Goal: Information Seeking & Learning: Understand process/instructions

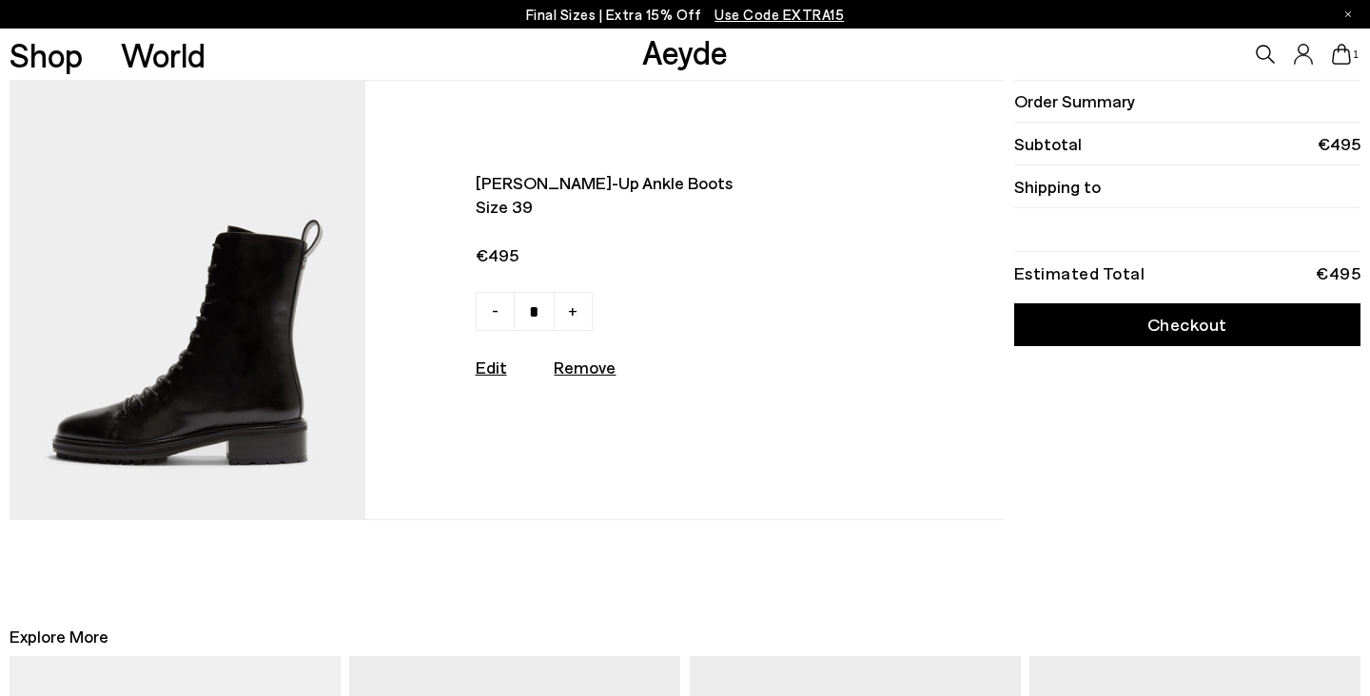
click at [289, 400] on img at bounding box center [188, 300] width 356 height 438
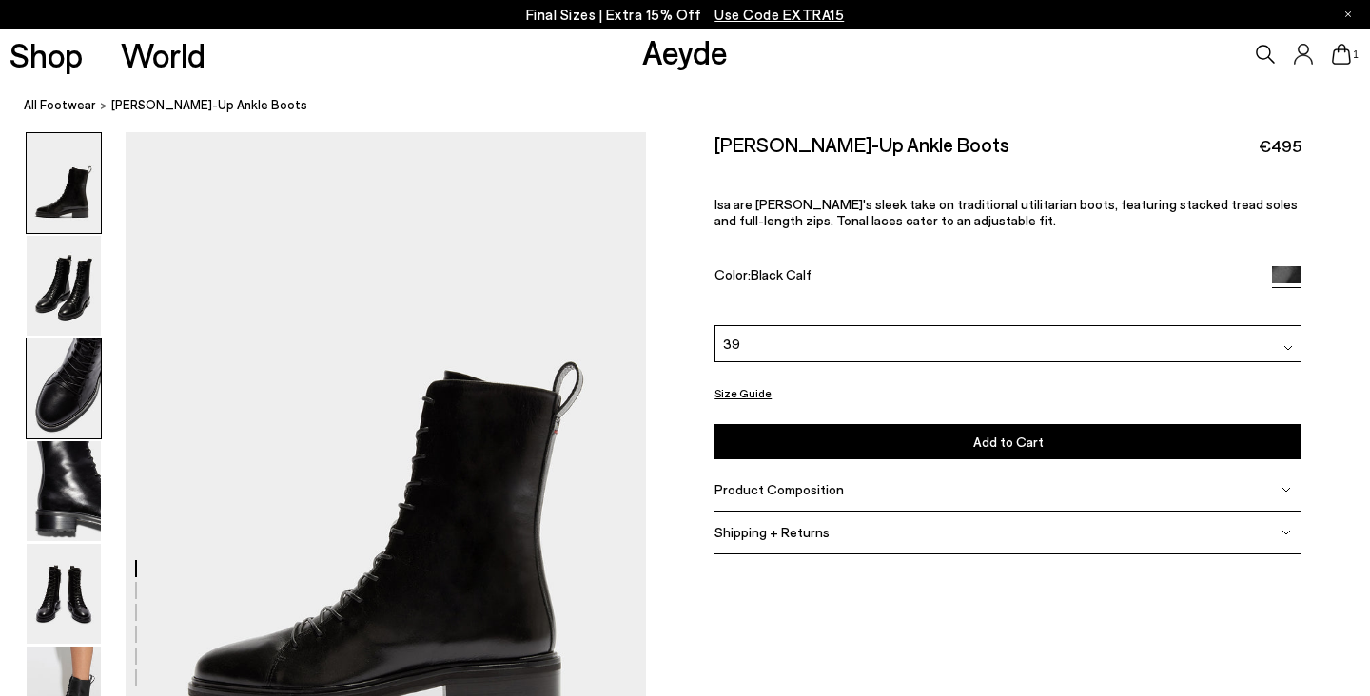
click at [48, 424] on img at bounding box center [64, 389] width 74 height 100
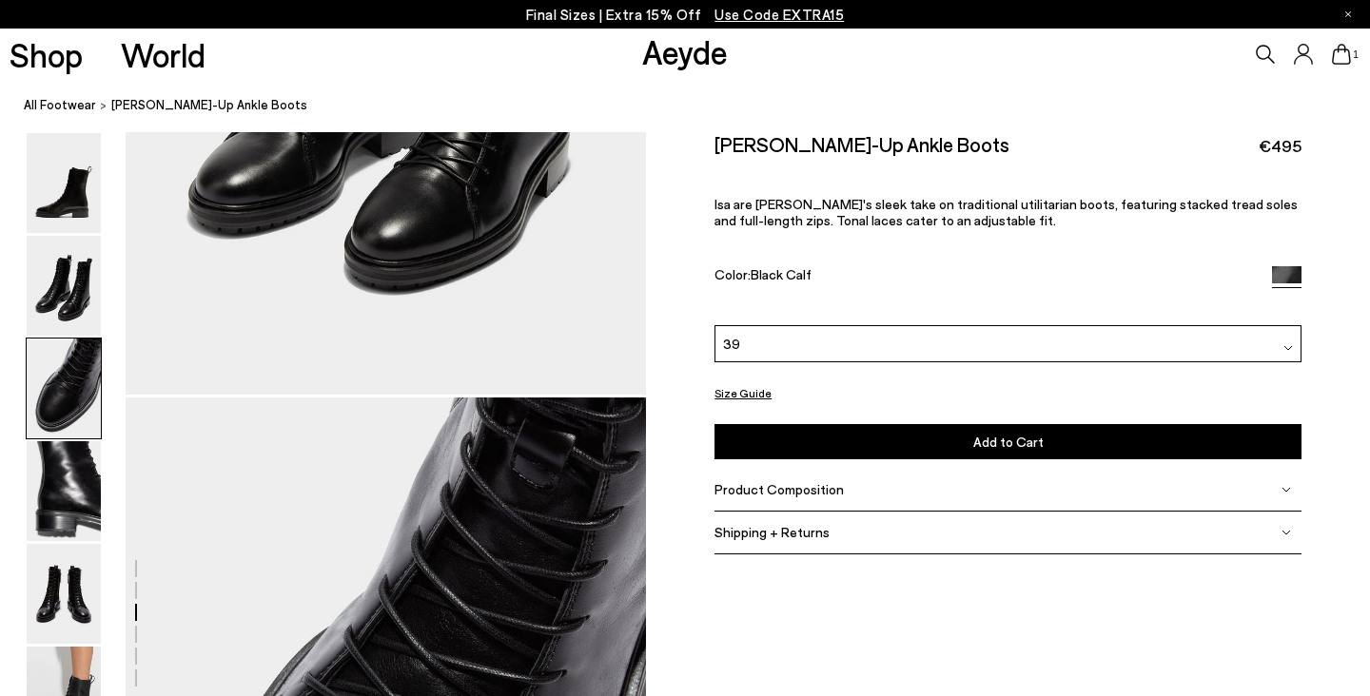
scroll to position [1394, 0]
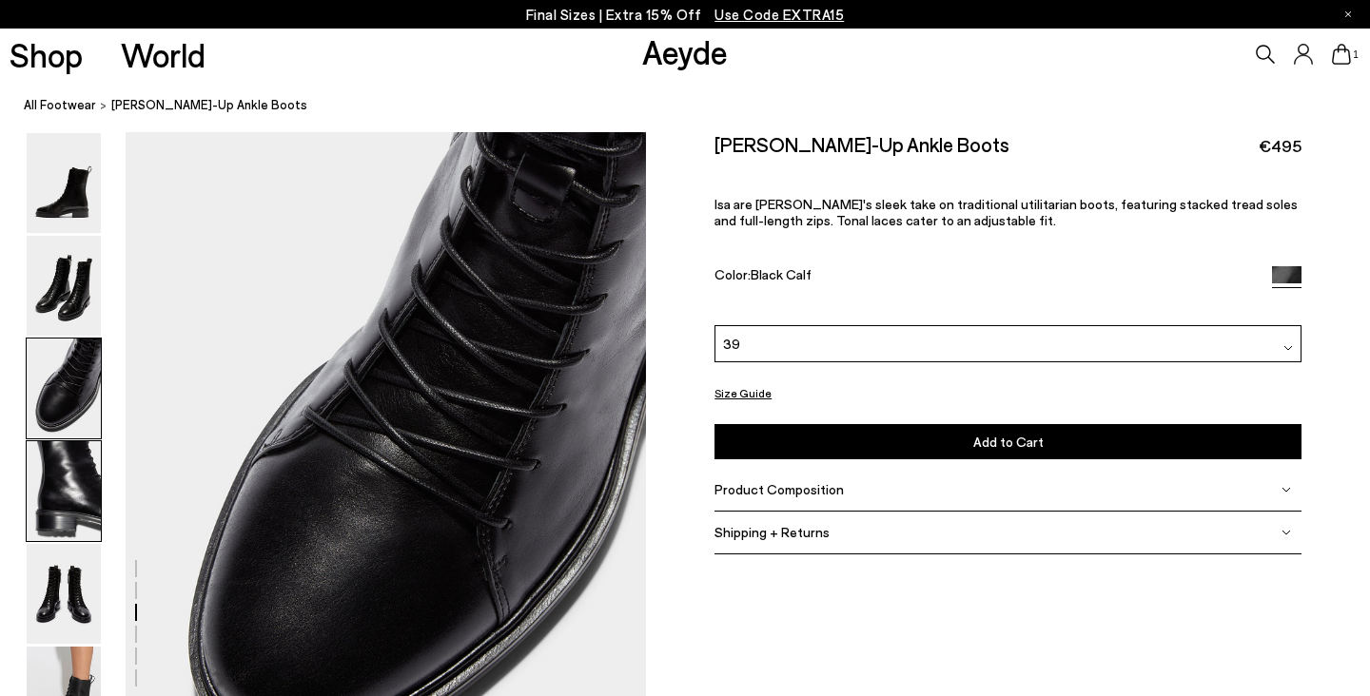
click at [60, 451] on img at bounding box center [64, 491] width 74 height 100
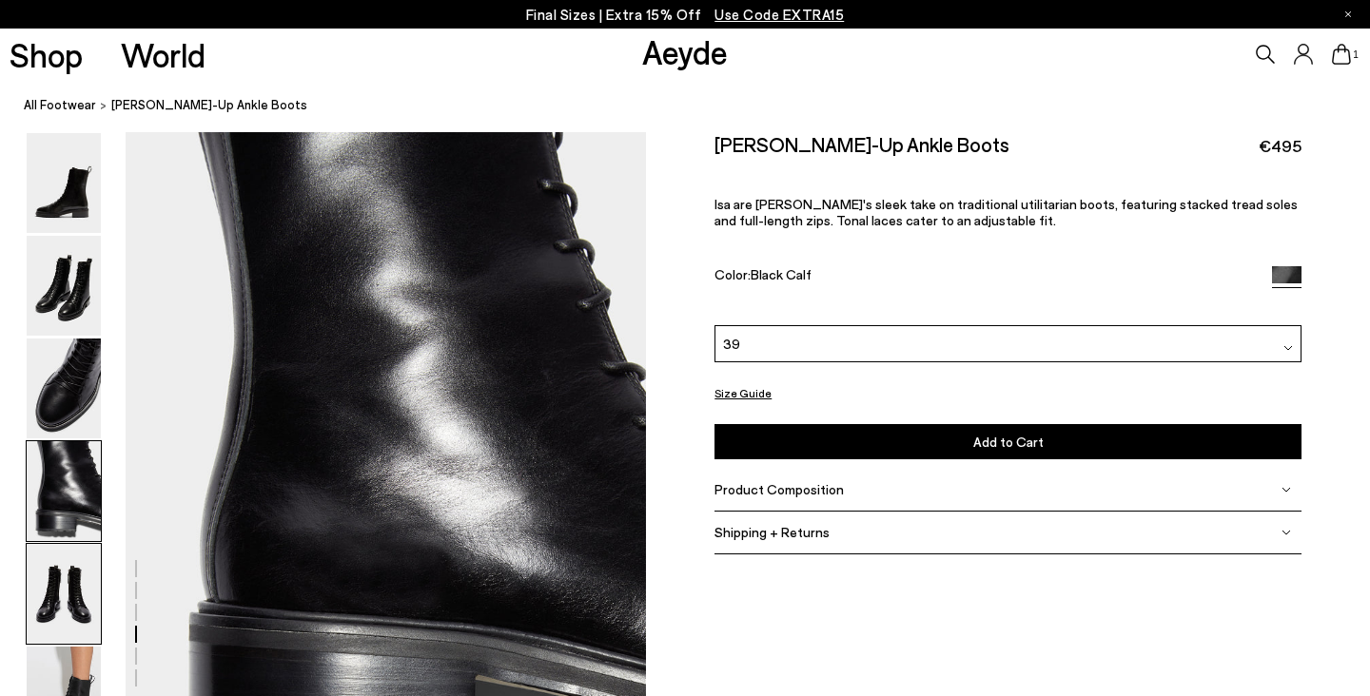
click at [73, 562] on img at bounding box center [64, 594] width 74 height 100
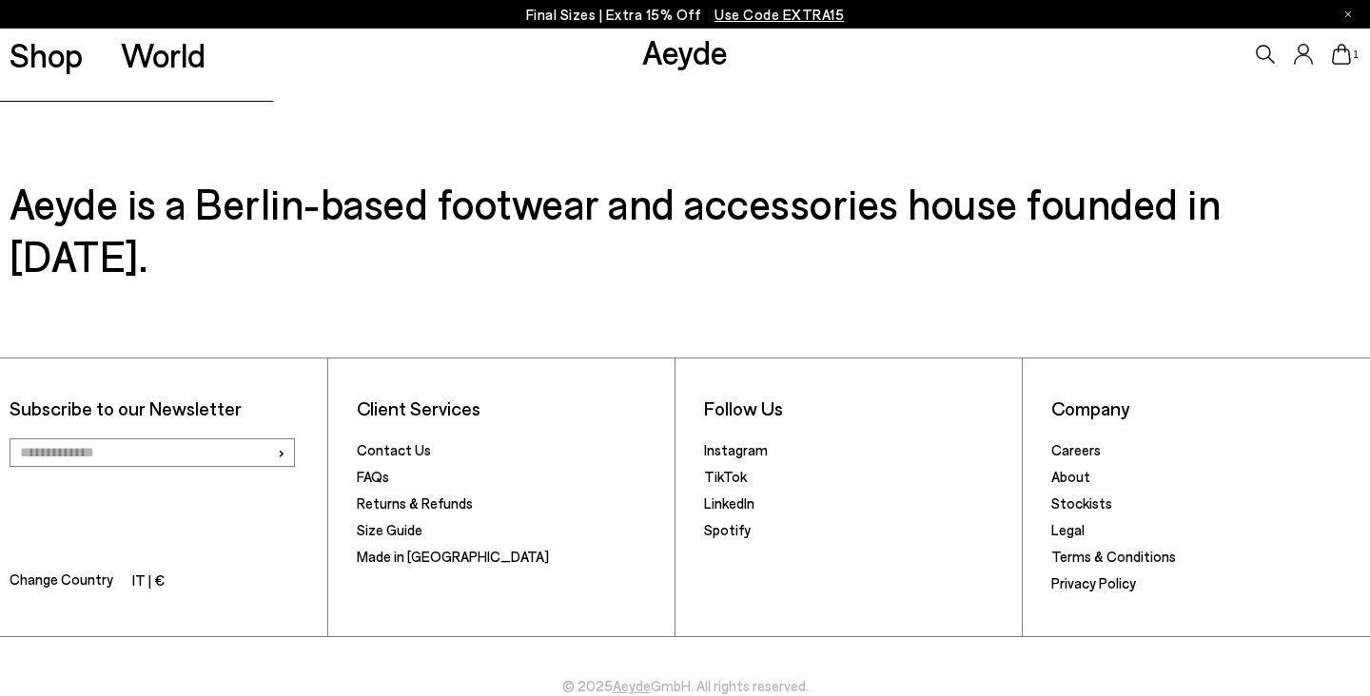
scroll to position [5315, 5]
click at [438, 496] on link "Returns & Refunds" at bounding box center [415, 504] width 116 height 17
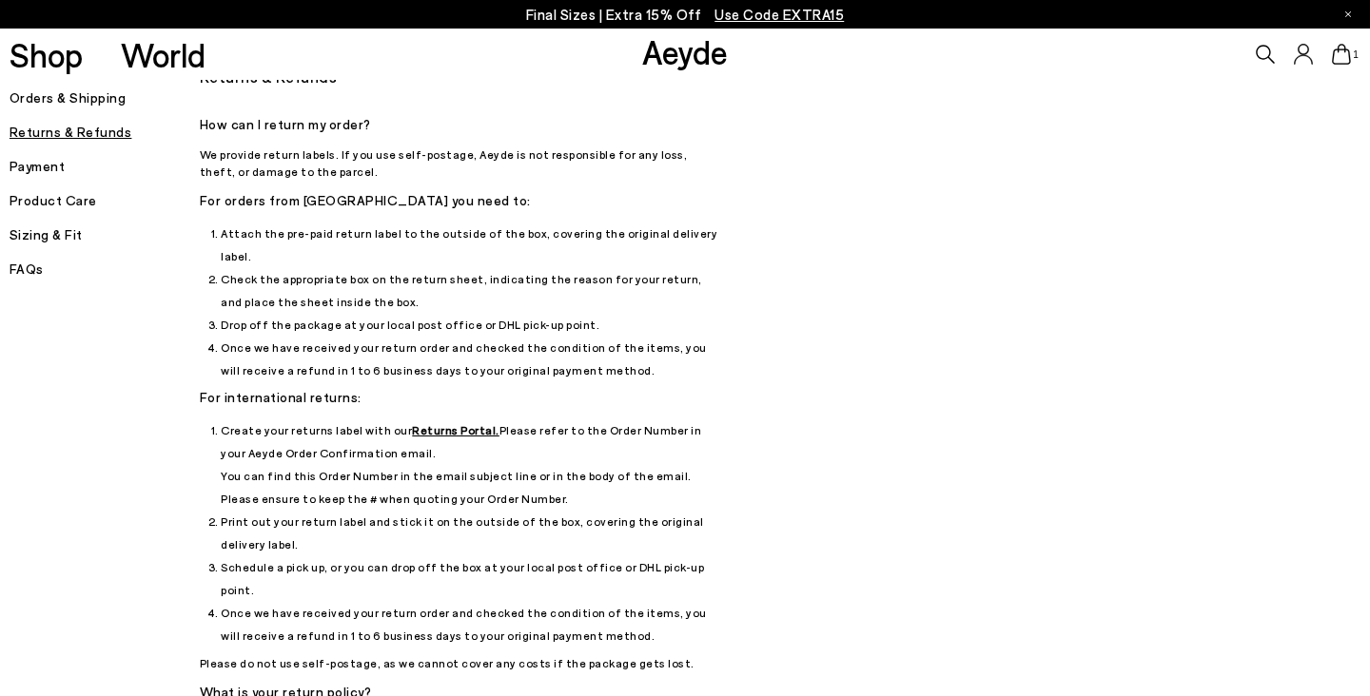
scroll to position [29, 0]
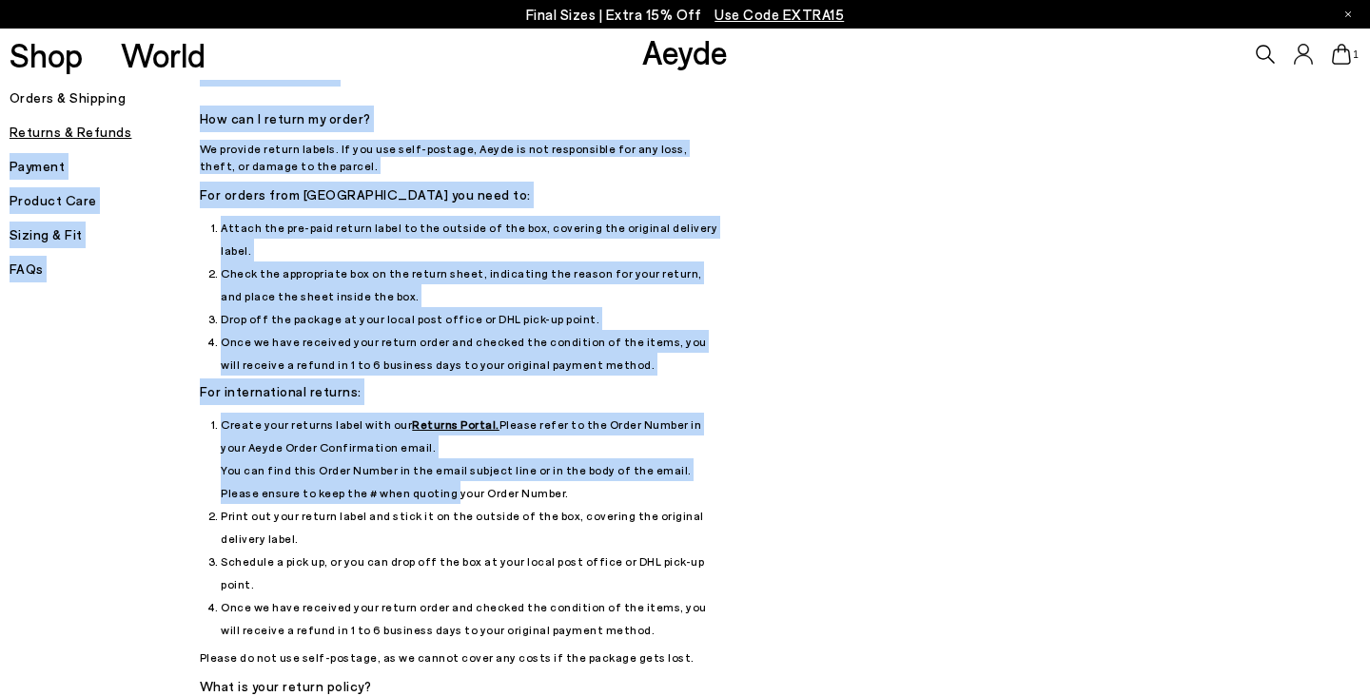
drag, startPoint x: 197, startPoint y: 143, endPoint x: 404, endPoint y: 464, distance: 382.5
click at [406, 464] on div "Orders & Shipping Returns & Refunds Payment Product Care Sizing & Fit FAQs Orde…" at bounding box center [599, 508] width 1179 height 904
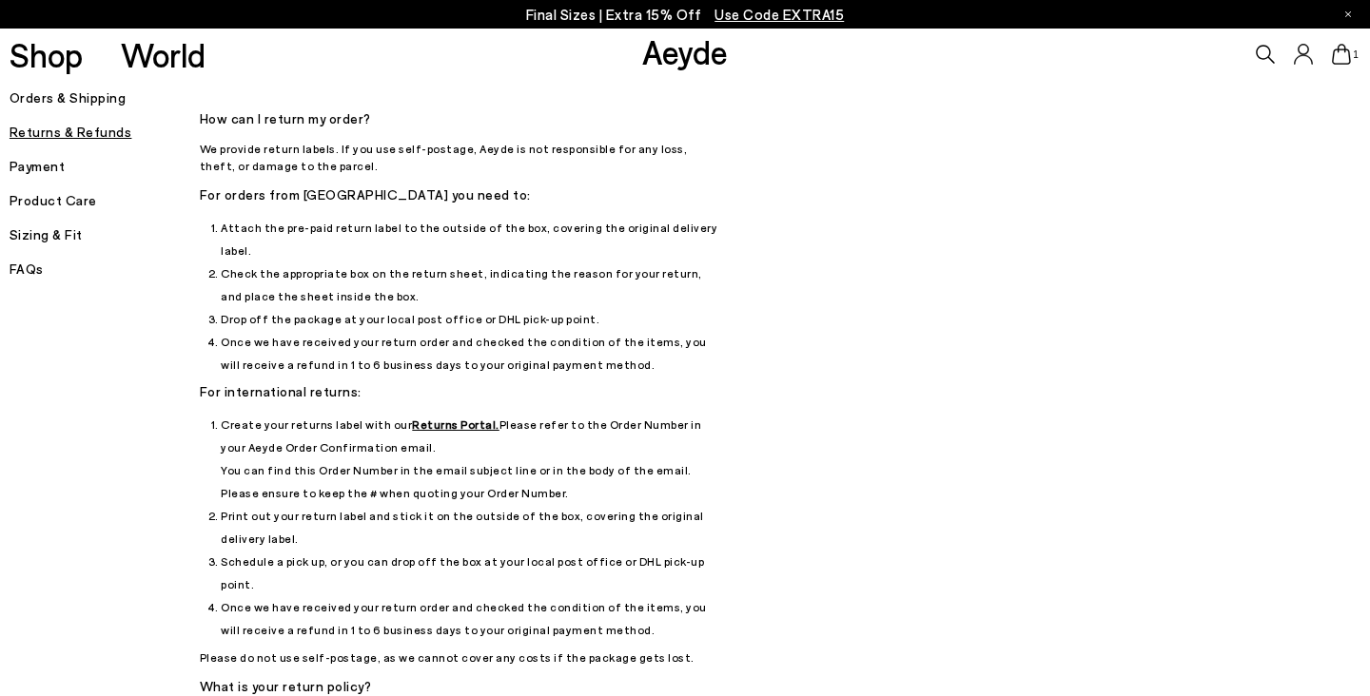
click at [142, 468] on div "Orders & Shipping Returns & Refunds Payment Product Care Sizing & Fit FAQs" at bounding box center [105, 508] width 190 height 904
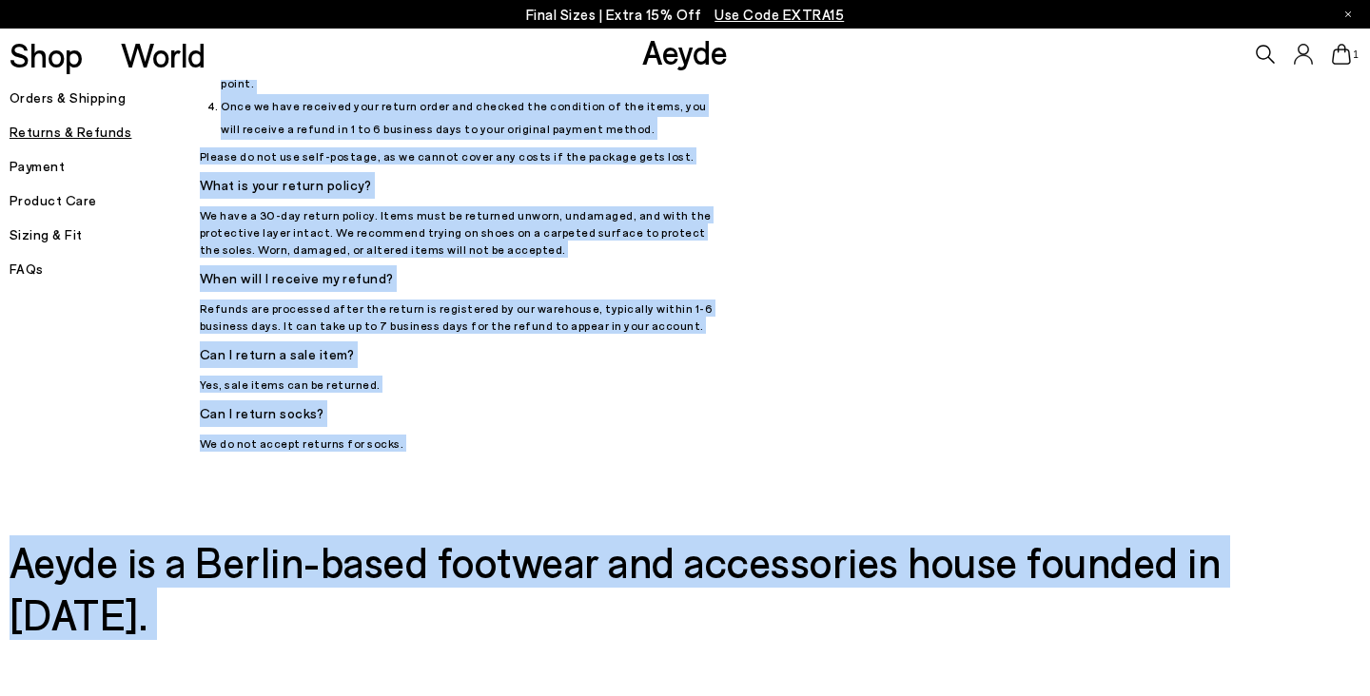
scroll to position [827, 0]
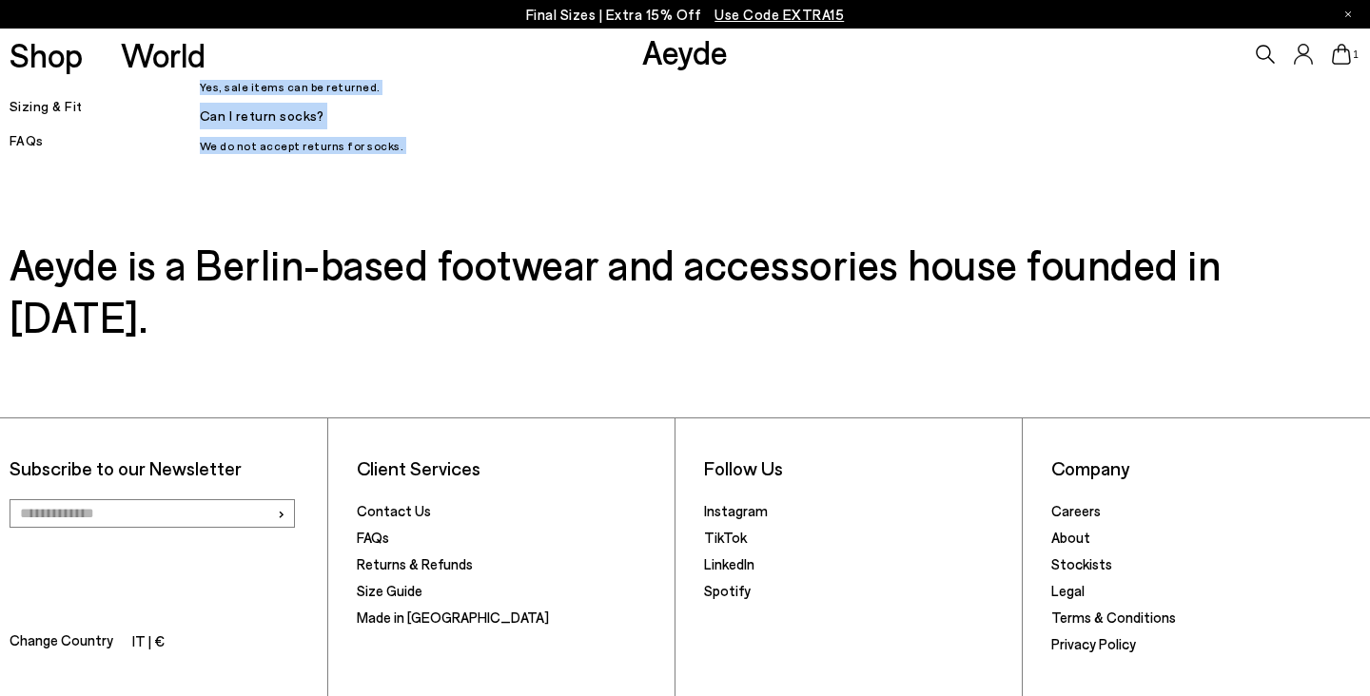
drag, startPoint x: 201, startPoint y: 147, endPoint x: 396, endPoint y: 121, distance: 196.8
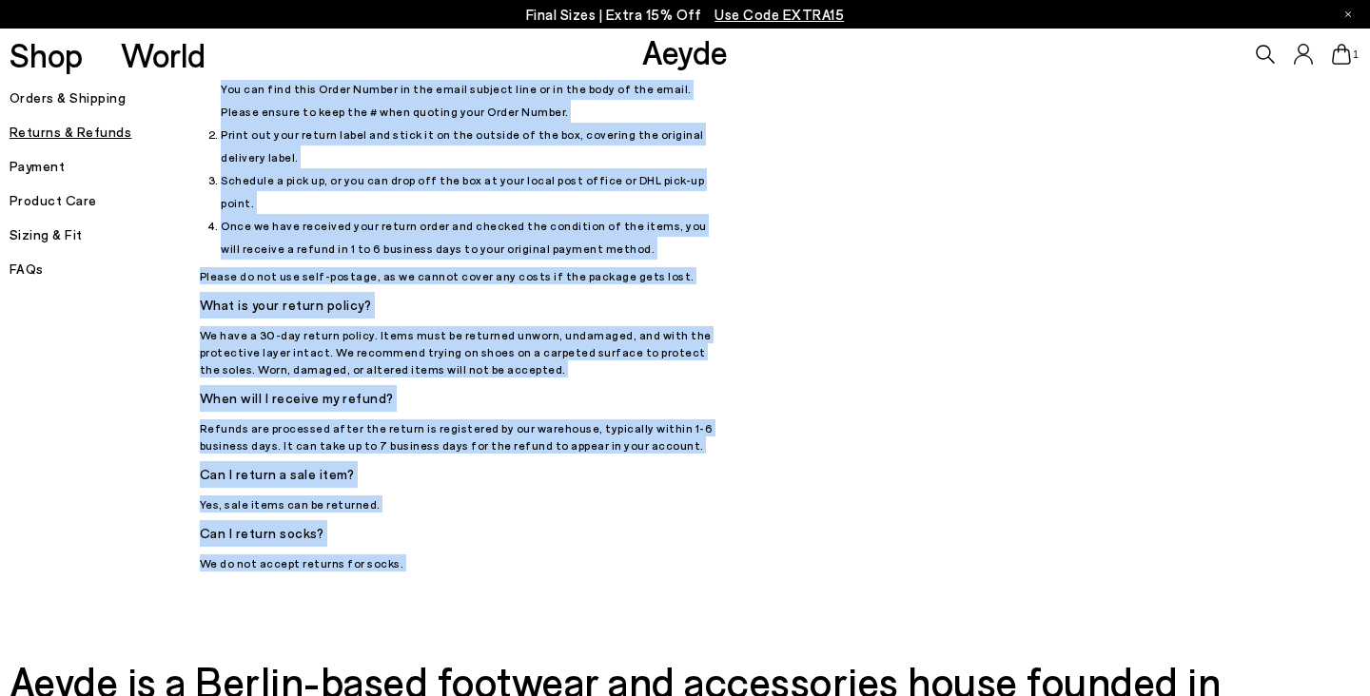
scroll to position [393, 0]
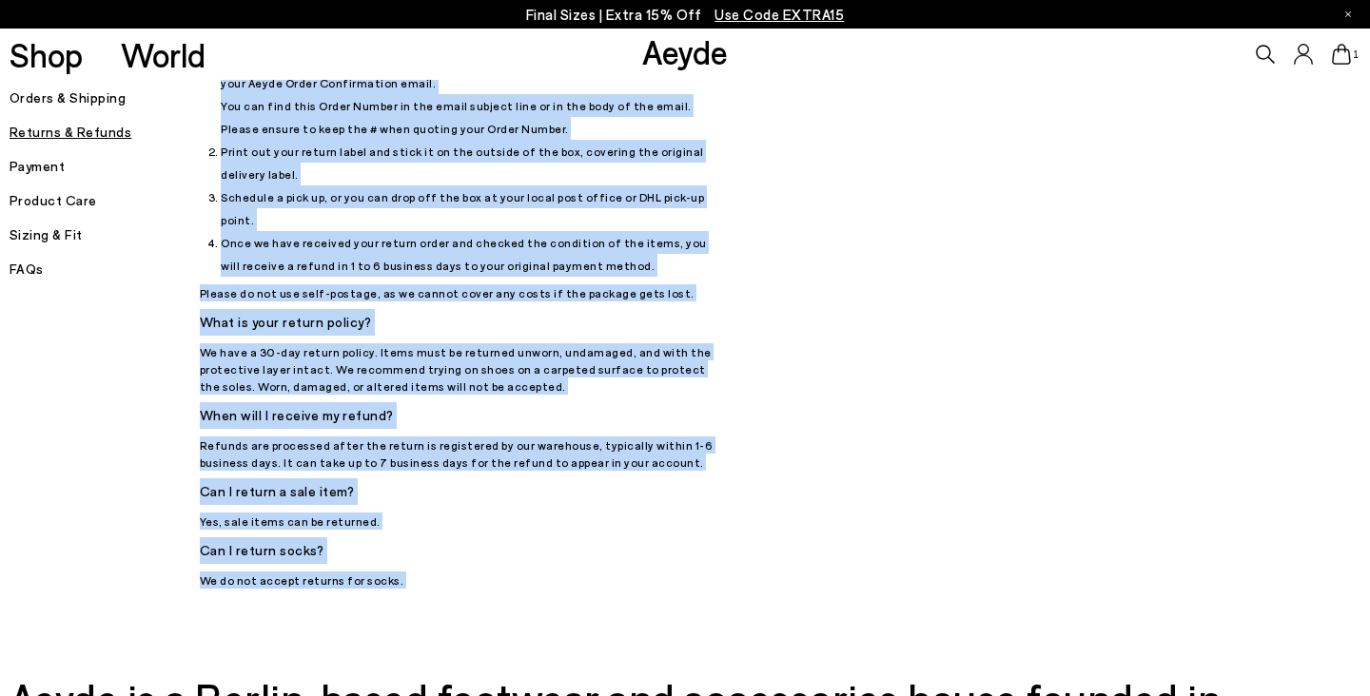
copy body "We provide return labels. If you use self-postage, Aeyde is not responsible for…"
click at [609, 537] on h5 "Can I return socks?" at bounding box center [461, 550] width 523 height 27
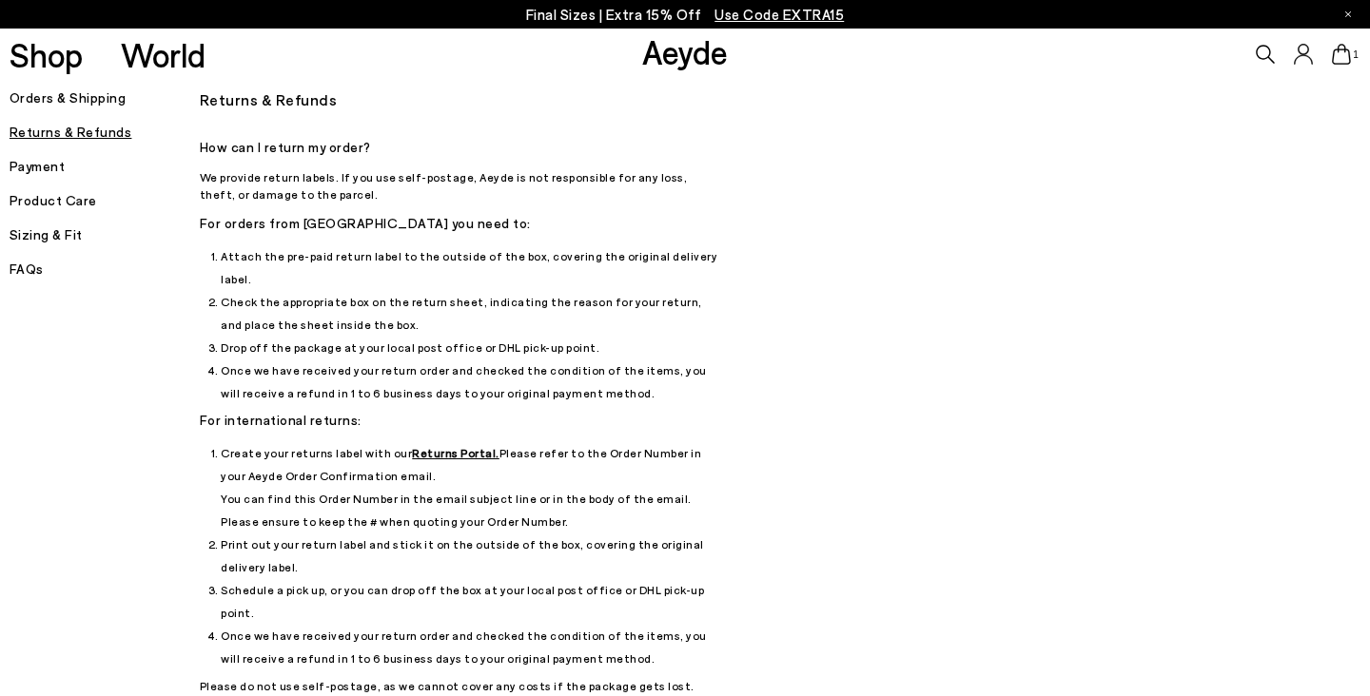
scroll to position [0, 0]
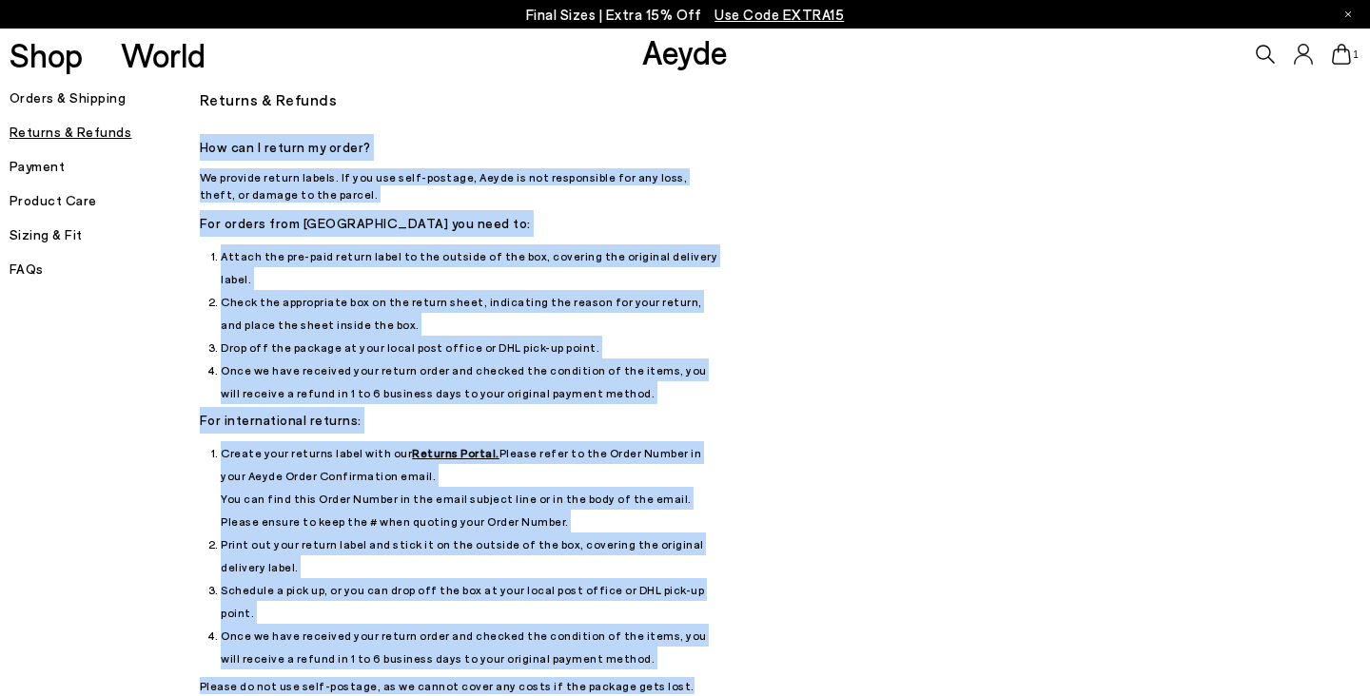
drag, startPoint x: 201, startPoint y: 146, endPoint x: 647, endPoint y: 643, distance: 668.1
click at [648, 643] on div "How can I return my order? We provide return labels. If you use self-postage, A…" at bounding box center [461, 557] width 523 height 847
copy div "How can I return my order? We provide return labels. If you use self-postage, A…"
click at [793, 291] on div "Returns & Refunds How can I return my order? We provide return labels. If you u…" at bounding box center [694, 533] width 989 height 897
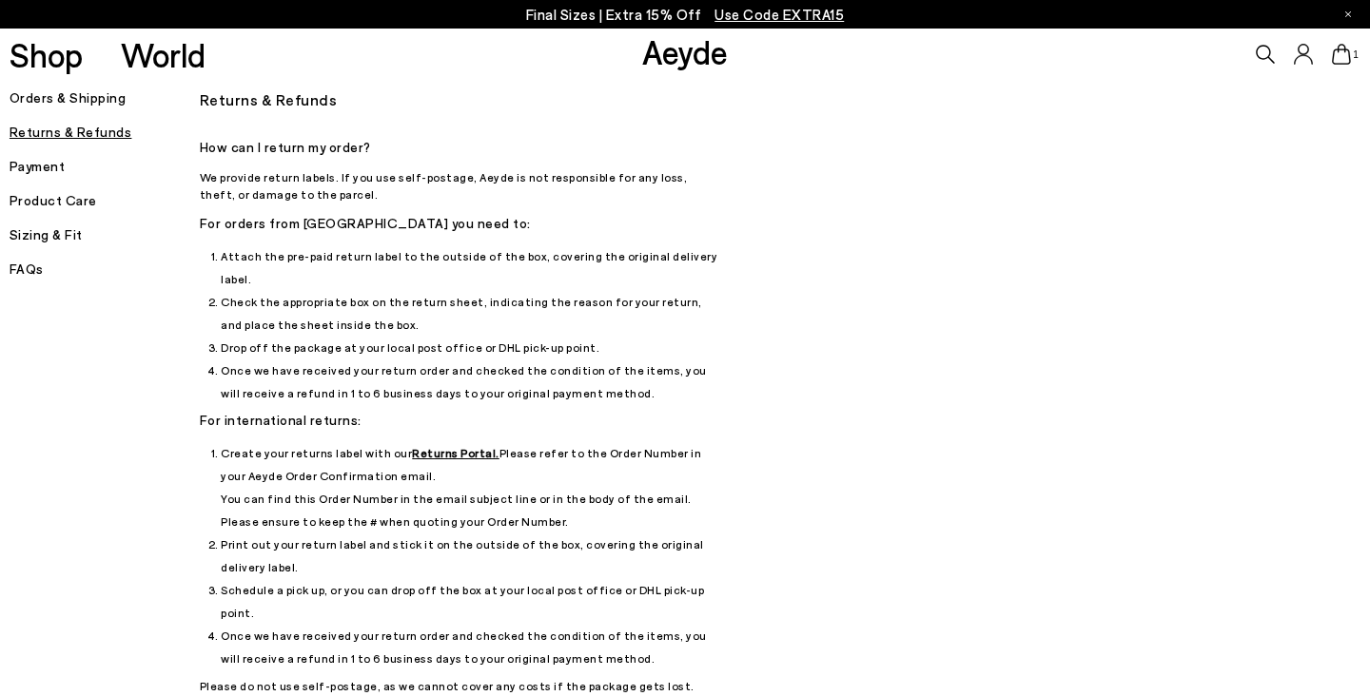
click at [464, 446] on u "Returns Portal." at bounding box center [456, 452] width 88 height 13
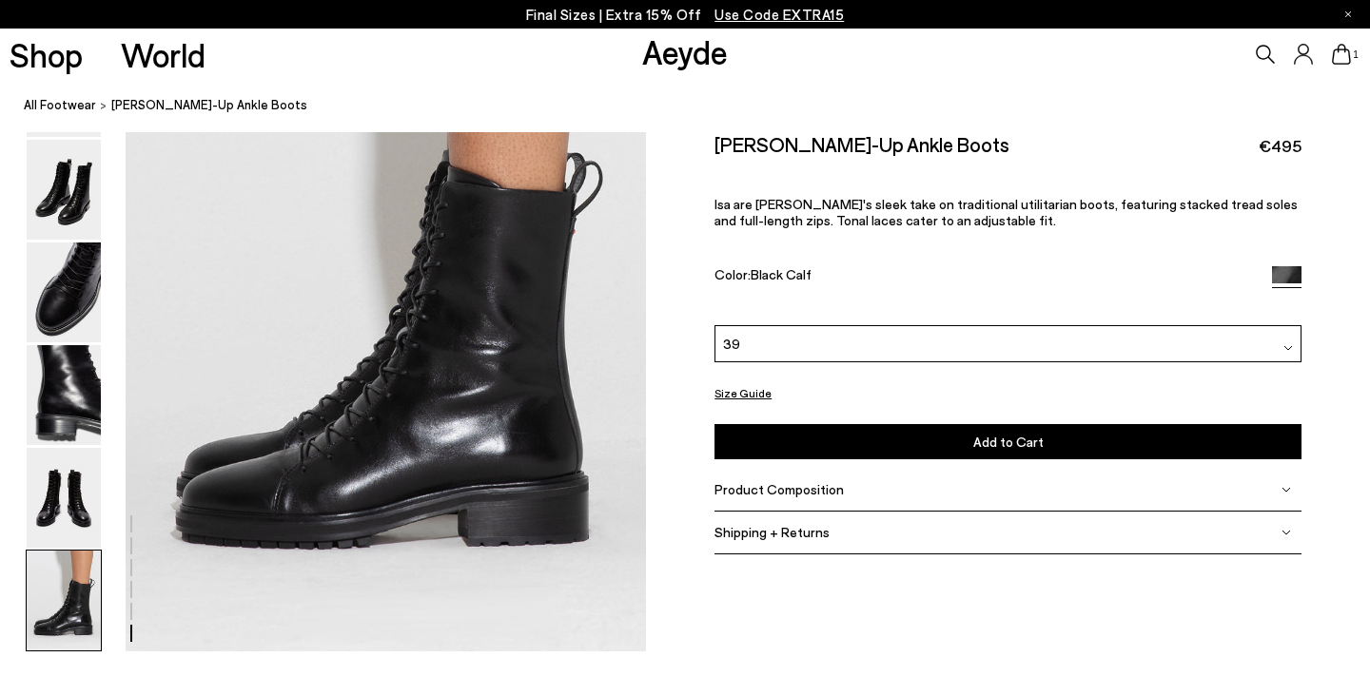
scroll to position [3658, 5]
click at [27, 493] on img at bounding box center [64, 499] width 74 height 100
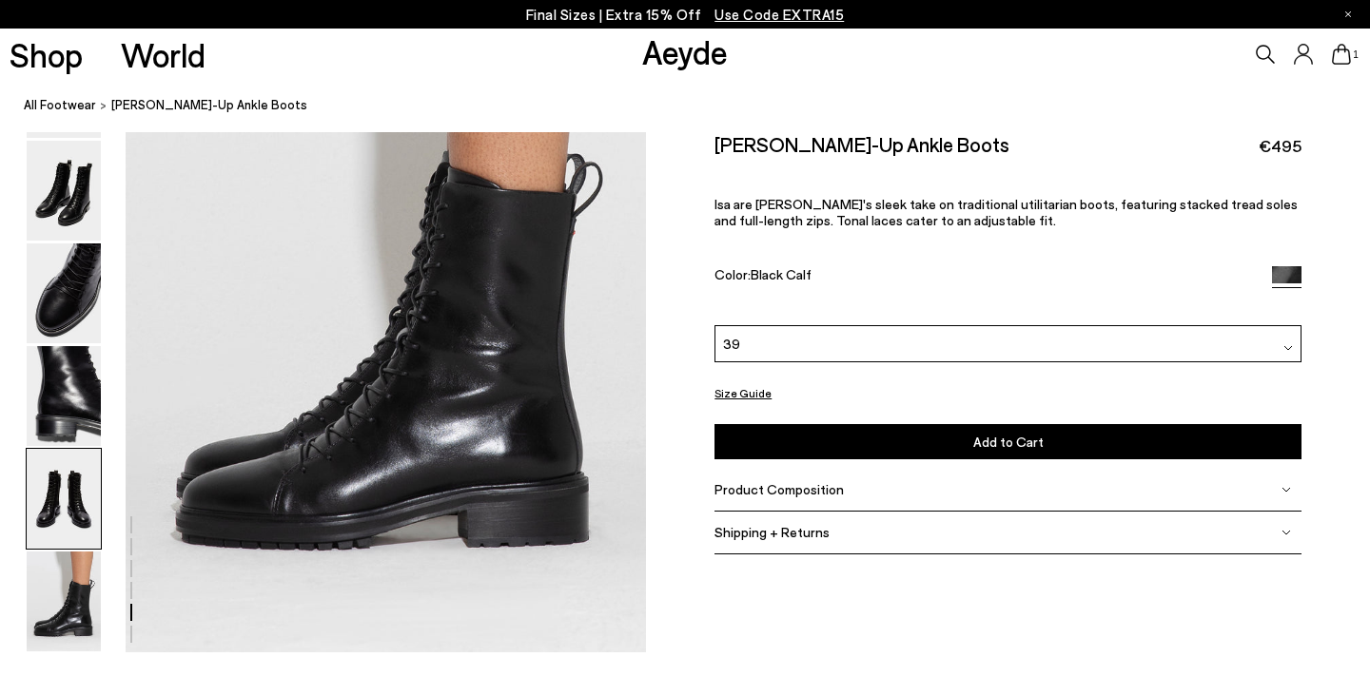
scroll to position [2788, 5]
